Goal: Information Seeking & Learning: Get advice/opinions

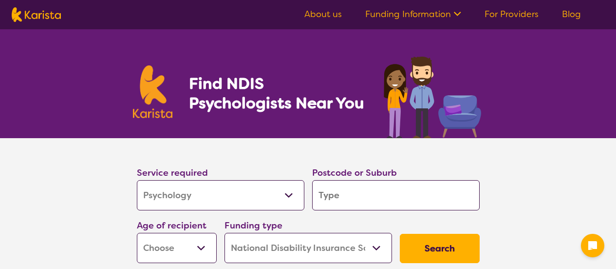
select select "Psychology"
select select "NDIS"
select select "Psychology"
select select "NDIS"
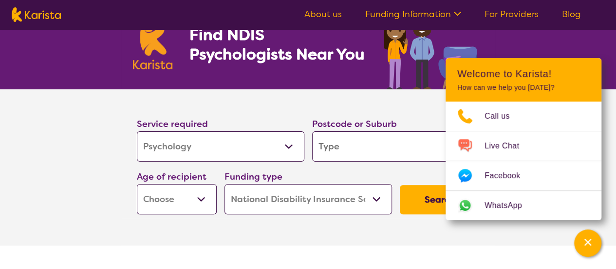
click at [346, 145] on input "search" at bounding box center [396, 146] width 168 height 30
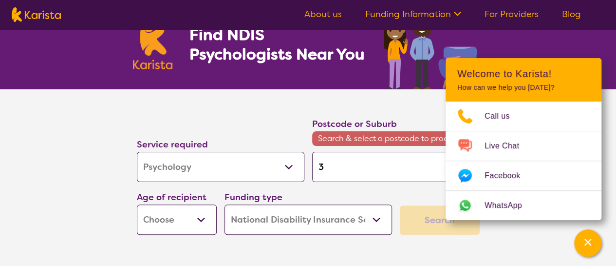
type input "3"
type input "30"
type input "308"
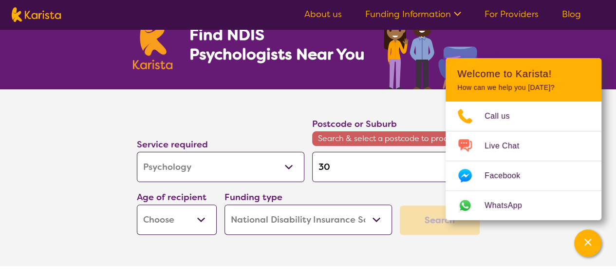
type input "308"
type input "3088"
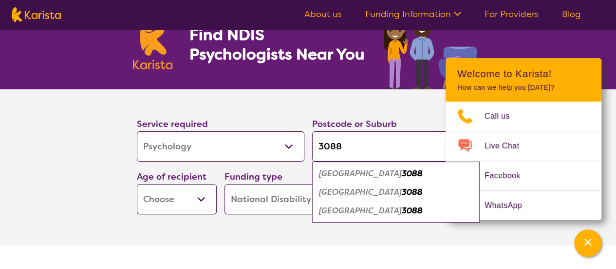
type input "3088"
click at [352, 192] on em "[GEOGRAPHIC_DATA]" at bounding box center [360, 192] width 83 height 10
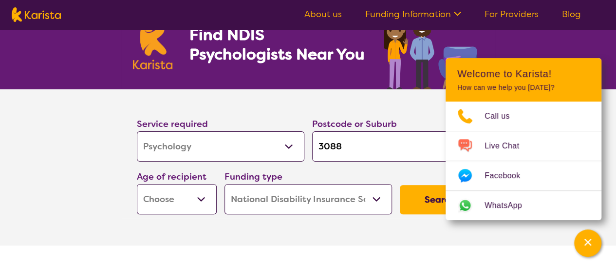
click at [209, 198] on select "Early Childhood - 0 to 9 Child - 10 to 11 Adolescent - 12 to 17 Adult - 18 to 6…" at bounding box center [177, 199] width 80 height 30
select select "AS"
click at [137, 184] on select "Early Childhood - 0 to 9 Child - 10 to 11 Adolescent - 12 to 17 Adult - 18 to 6…" at bounding box center [177, 199] width 80 height 30
select select "AS"
drag, startPoint x: 354, startPoint y: 231, endPoint x: 361, endPoint y: 229, distance: 6.6
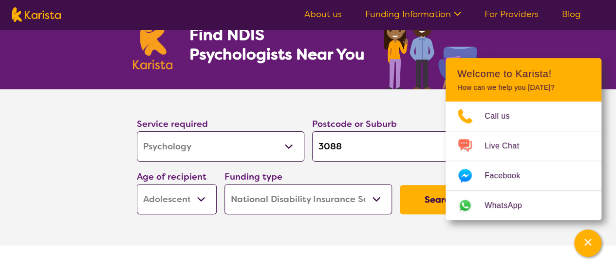
click at [355, 231] on section "Service required Allied Health Assistant Assessment ([MEDICAL_DATA] or [MEDICAL…" at bounding box center [309, 167] width 390 height 156
click at [397, 92] on section "Service required Allied Health Assistant Assessment ([MEDICAL_DATA] or [MEDICAL…" at bounding box center [308, 153] width 374 height 129
click at [423, 193] on button "Search" at bounding box center [440, 199] width 80 height 29
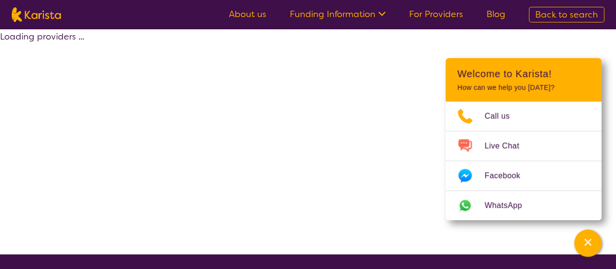
select select "by_score"
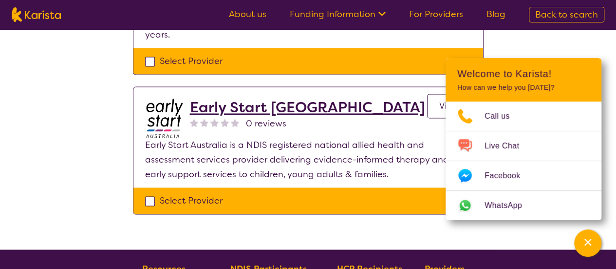
scroll to position [682, 0]
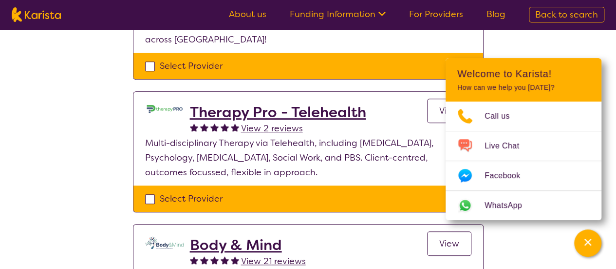
scroll to position [244, 0]
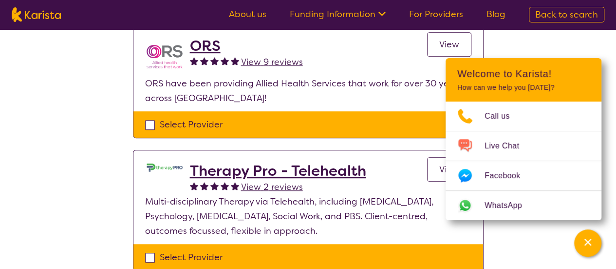
scroll to position [49, 0]
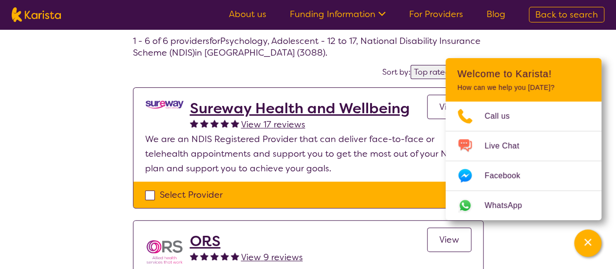
select select "Psychology"
select select "AS"
select select "NDIS"
select select "Psychology"
select select "AS"
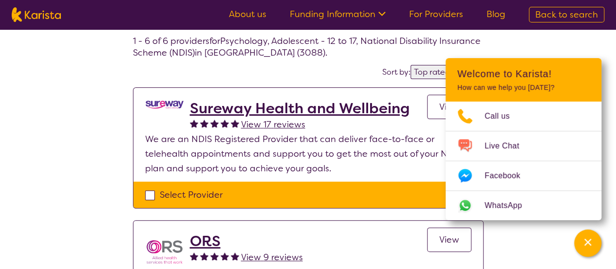
select select "NDIS"
